Goal: Transaction & Acquisition: Obtain resource

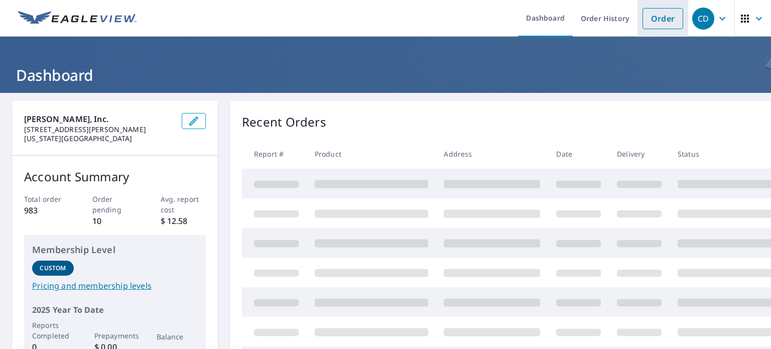
click at [672, 21] on link "Order" at bounding box center [662, 18] width 41 height 21
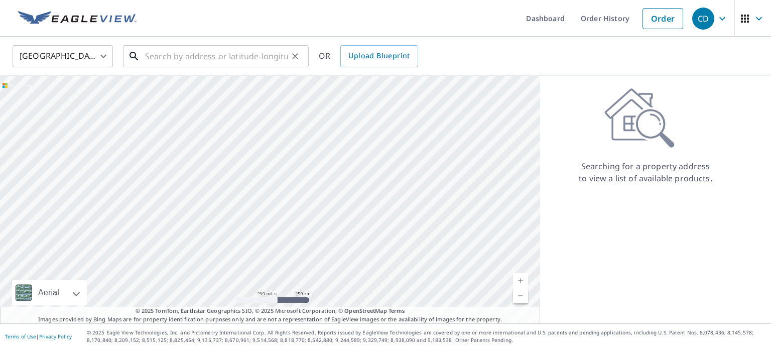
click at [228, 62] on input "text" at bounding box center [216, 56] width 143 height 28
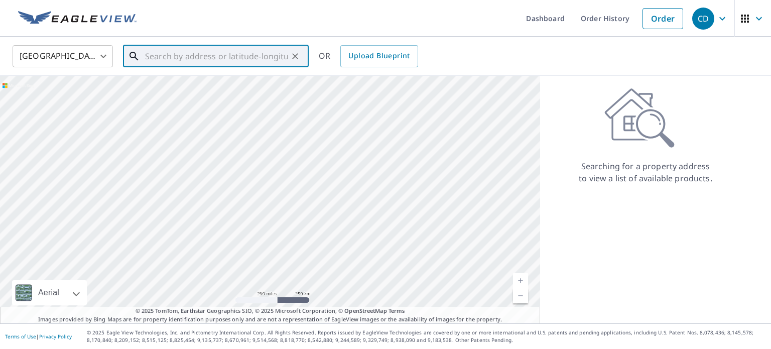
paste input "[STREET_ADDRESS]"
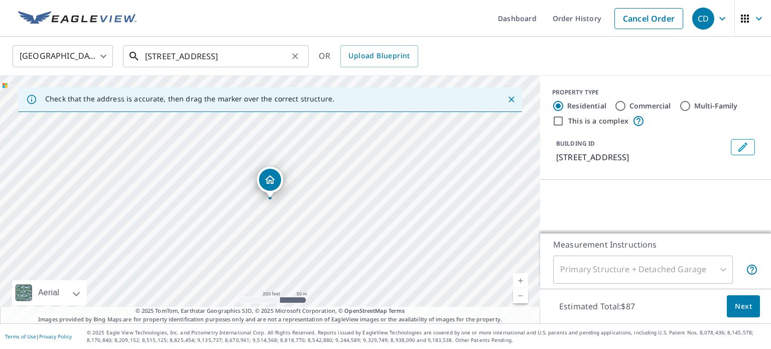
click at [287, 53] on input "[STREET_ADDRESS]" at bounding box center [216, 56] width 143 height 28
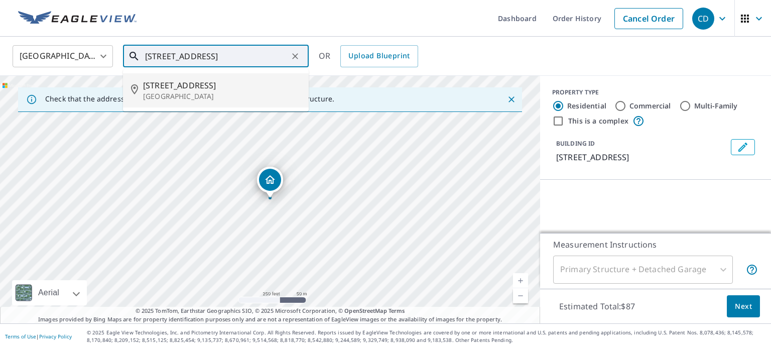
click at [194, 89] on span "[STREET_ADDRESS]" at bounding box center [222, 85] width 158 height 12
type input "[STREET_ADDRESS]"
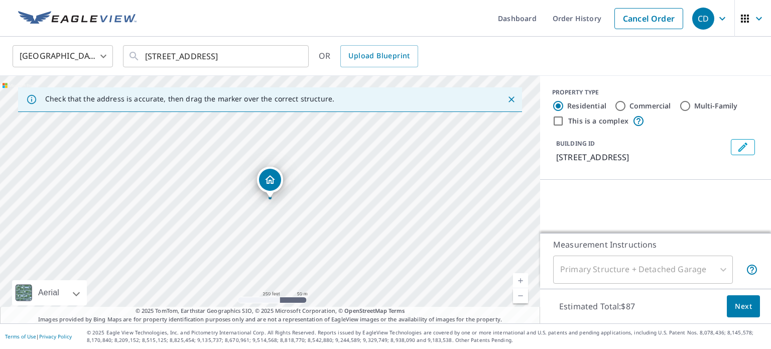
click at [635, 157] on p "[STREET_ADDRESS]" at bounding box center [641, 157] width 171 height 12
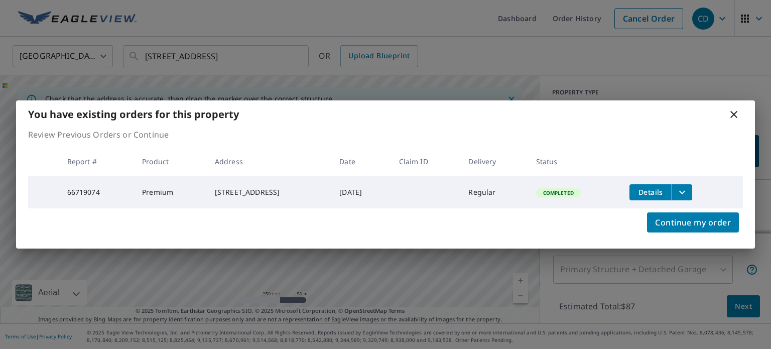
click at [685, 191] on icon "filesDropdownBtn-66719074" at bounding box center [682, 192] width 6 height 4
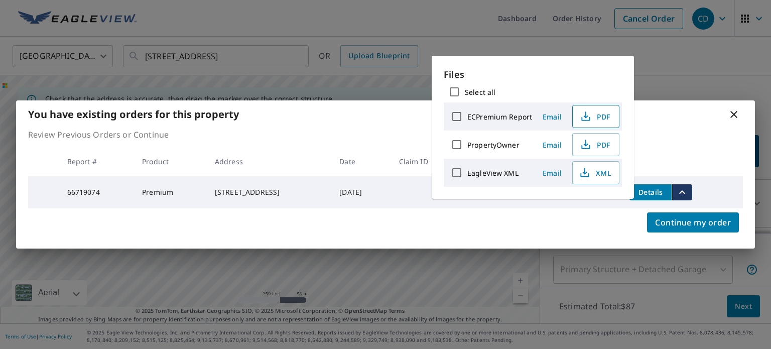
click at [583, 117] on icon "button" at bounding box center [586, 116] width 12 height 12
